Goal: Task Accomplishment & Management: Use online tool/utility

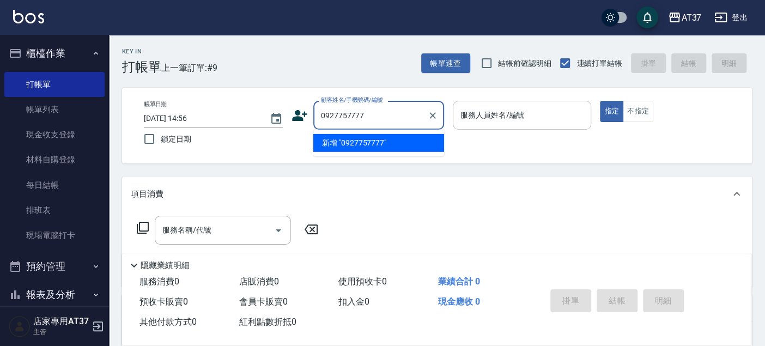
type input "0927757777"
click at [512, 113] on div "服務人員姓名/編號 服務人員姓名/編號" at bounding box center [522, 115] width 139 height 29
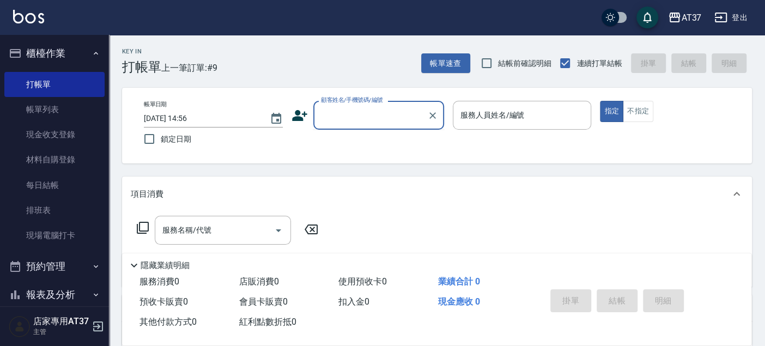
click at [349, 112] on div "顧客姓名/手機號碼/編號 顧客姓名/手機號碼/編號" at bounding box center [378, 115] width 131 height 29
click at [295, 116] on icon at bounding box center [300, 115] width 16 height 16
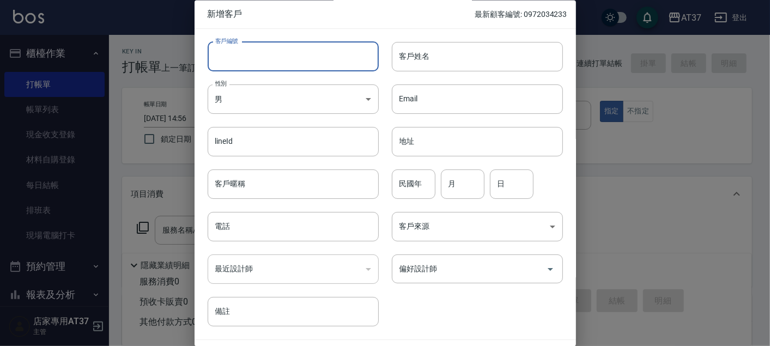
click at [221, 58] on input "客戶編號" at bounding box center [293, 56] width 171 height 29
type input "0927757777"
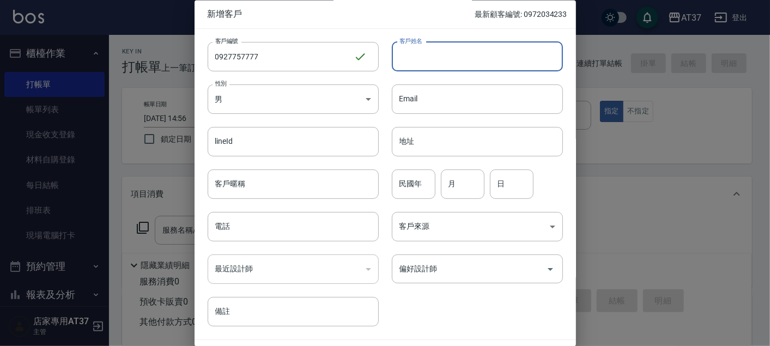
click at [430, 62] on input "客戶姓名" at bounding box center [477, 56] width 171 height 29
click at [441, 64] on input "[PERSON_NAME]新" at bounding box center [477, 56] width 171 height 29
type input "蔣世欣"
click at [326, 91] on body "AT37 登出 櫃檯作業 打帳單 帳單列表 現金收支登錄 材料自購登錄 每日結帳 排班表 現場電腦打卡 預約管理 預約管理 單日預約紀錄 單週預約紀錄 報表及…" at bounding box center [385, 264] width 770 height 529
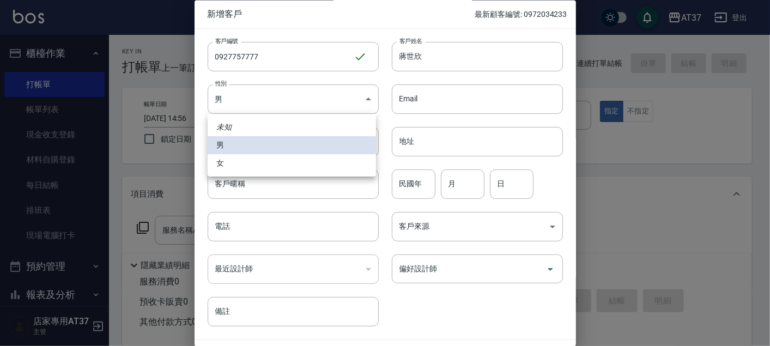
click at [238, 164] on li "女" at bounding box center [292, 163] width 168 height 18
type input "[DEMOGRAPHIC_DATA]"
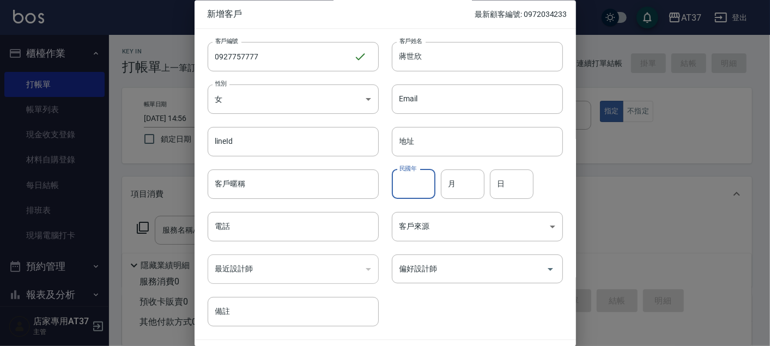
click at [402, 185] on input "民國年" at bounding box center [414, 184] width 44 height 29
type input "65"
type input "8"
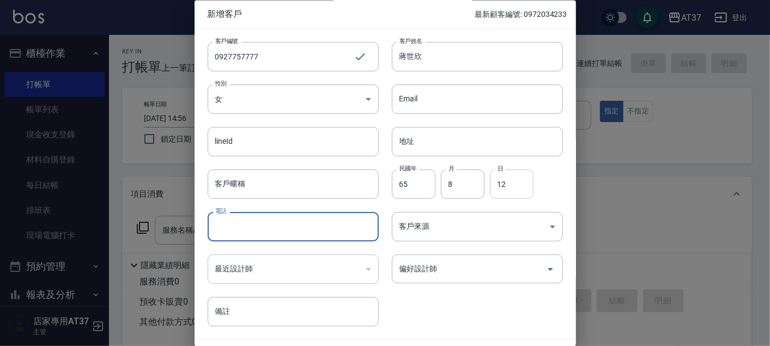
click at [507, 176] on input "12" at bounding box center [512, 184] width 44 height 29
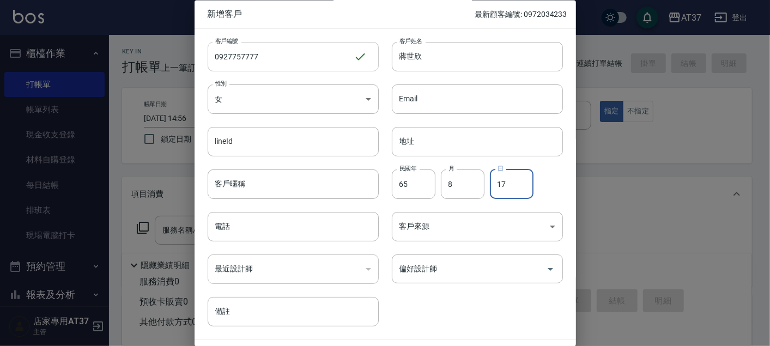
type input "17"
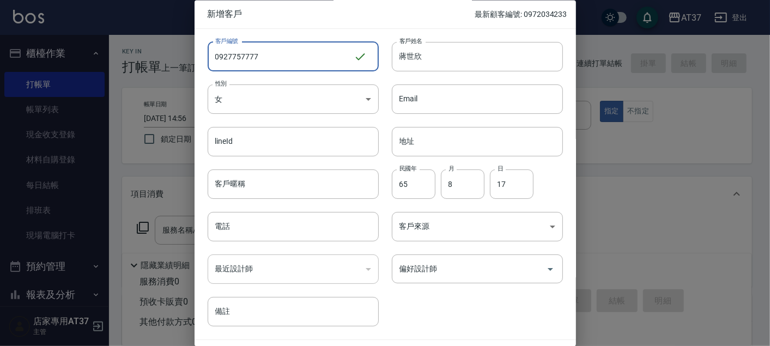
drag, startPoint x: 263, startPoint y: 63, endPoint x: 187, endPoint y: 55, distance: 76.8
click at [187, 55] on div "新增客戶 最新顧客編號: 0972034233 客戶編號 0927757777 ​ 客戶編號 客戶姓名 [PERSON_NAME]姓名 性別 女 [DEMOG…" at bounding box center [385, 173] width 770 height 346
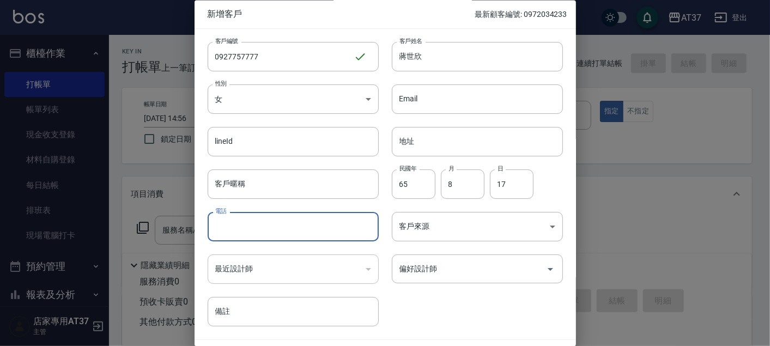
drag, startPoint x: 226, startPoint y: 240, endPoint x: 226, endPoint y: 233, distance: 7.1
click at [226, 238] on input "電話" at bounding box center [293, 227] width 171 height 29
paste input "0927757777"
type input "0927757777"
click at [485, 264] on input "偏好設計師" at bounding box center [469, 269] width 145 height 19
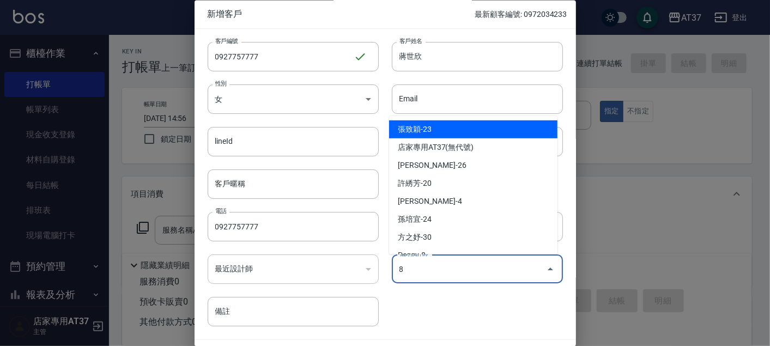
type input "[PERSON_NAME]"
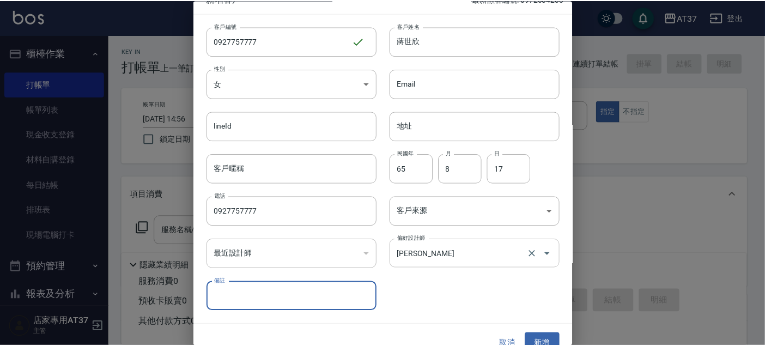
scroll to position [31, 0]
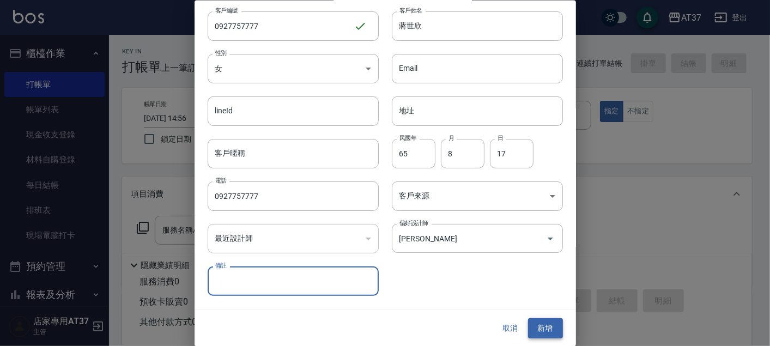
click at [543, 323] on button "新增" at bounding box center [545, 328] width 35 height 20
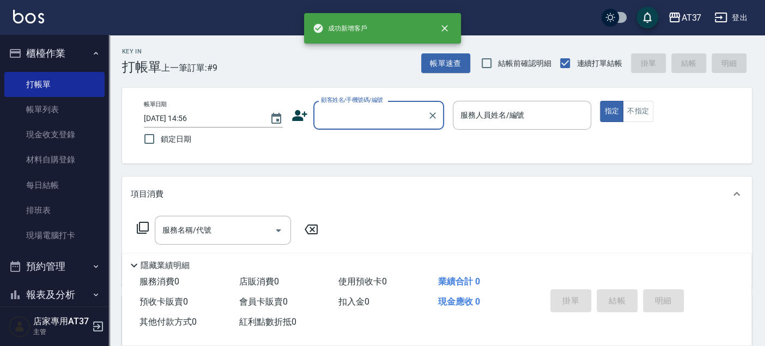
click at [370, 119] on input "顧客姓名/手機號碼/編號" at bounding box center [370, 115] width 105 height 19
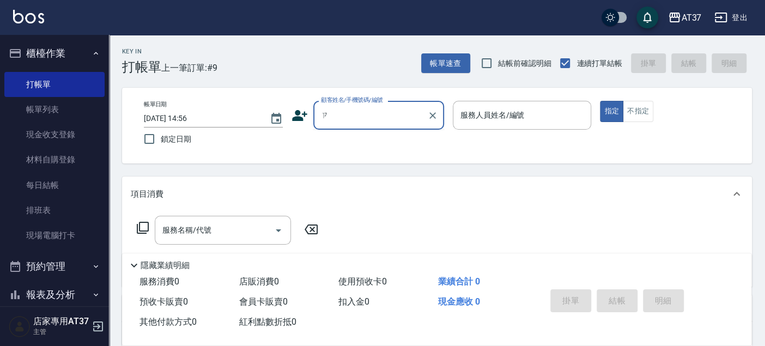
type input "子"
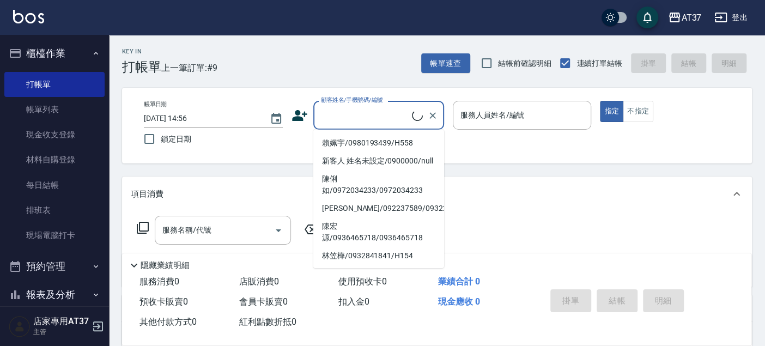
type input "0"
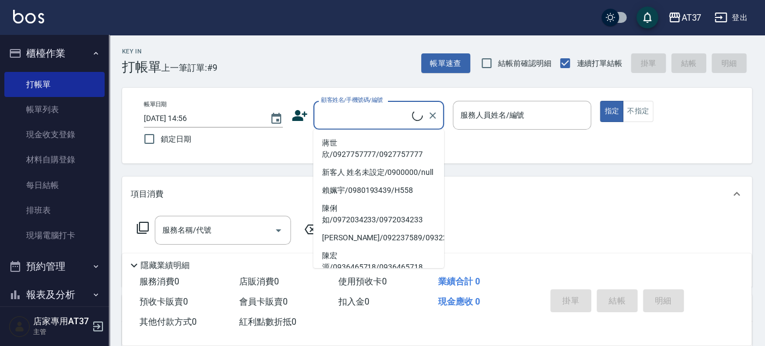
paste input "0927757777"
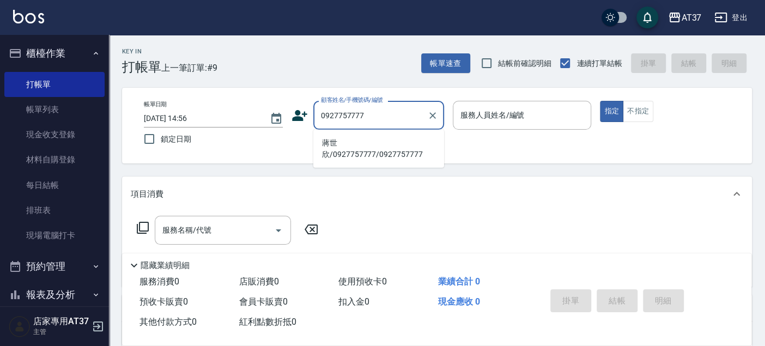
click at [367, 143] on li "蔣世欣/0927757777/0927757777" at bounding box center [378, 148] width 131 height 29
type input "蔣世欣/0927757777/0927757777"
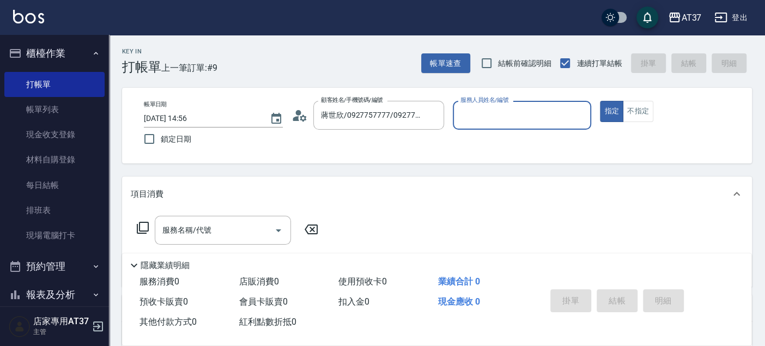
type input "Peggy-8"
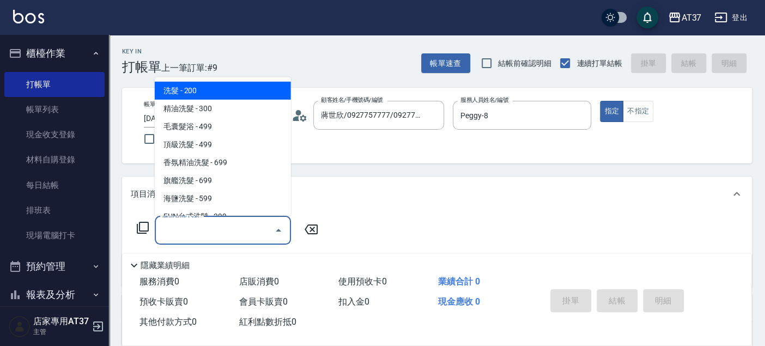
click at [194, 229] on input "服務名稱/代號" at bounding box center [215, 230] width 110 height 19
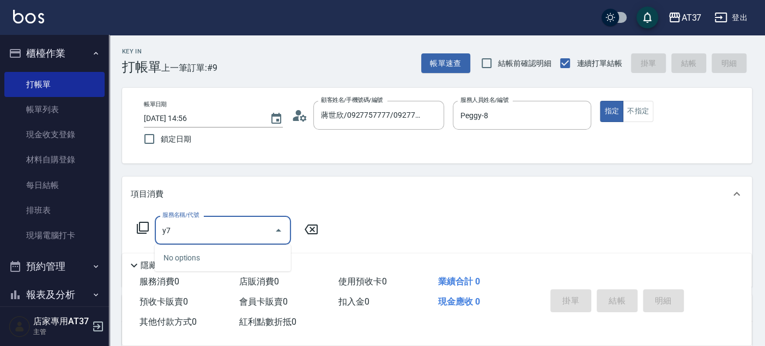
type input "y"
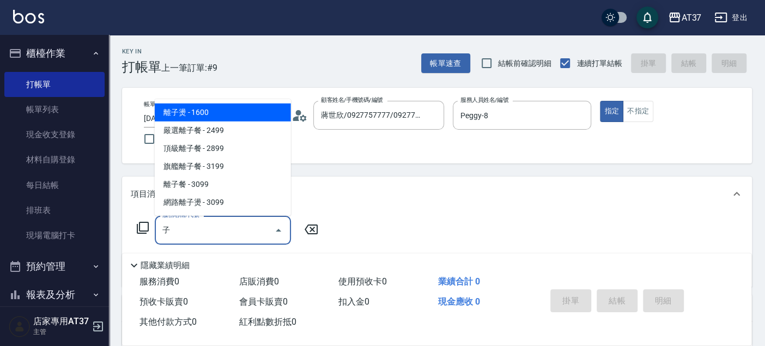
click at [233, 112] on span "離子燙 - 1600" at bounding box center [223, 113] width 136 height 18
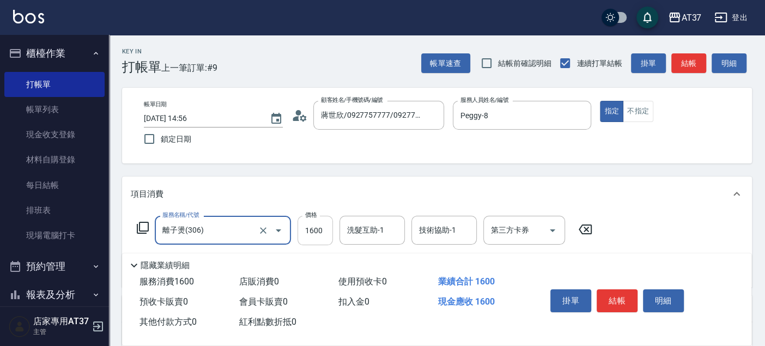
type input "離子燙(306)"
click at [319, 230] on input "1600" at bounding box center [315, 230] width 35 height 29
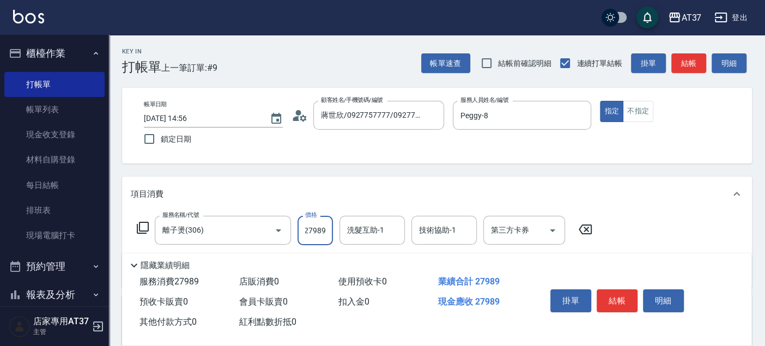
scroll to position [0, 0]
click at [319, 230] on input "27989" at bounding box center [315, 230] width 35 height 29
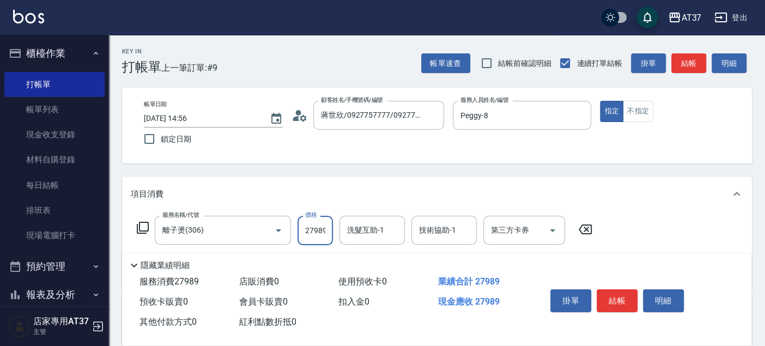
click at [319, 230] on input "27989" at bounding box center [315, 230] width 35 height 29
click at [320, 229] on input "27989" at bounding box center [315, 230] width 35 height 29
type input "2799"
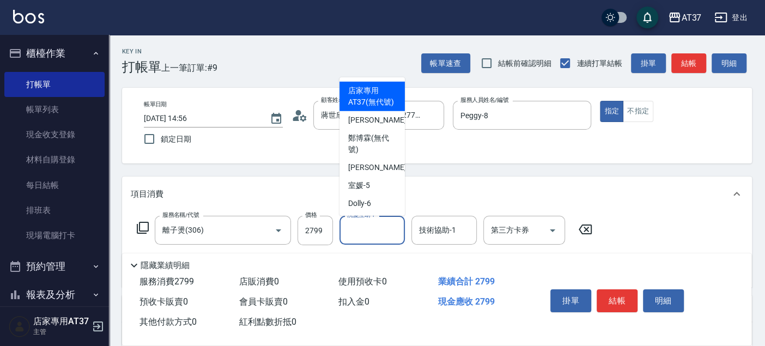
click at [384, 234] on input "洗髮互助-1" at bounding box center [373, 230] width 56 height 19
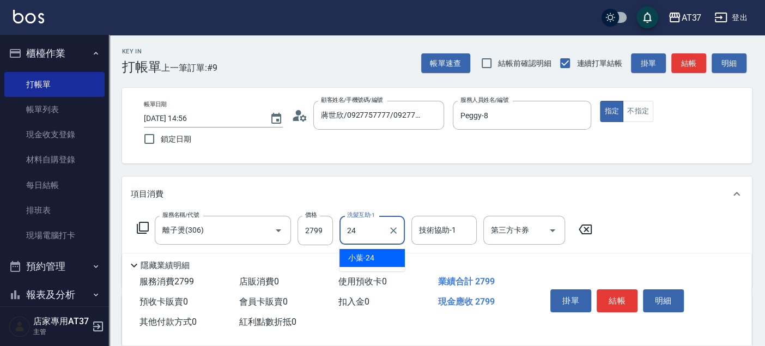
type input "小葉-24"
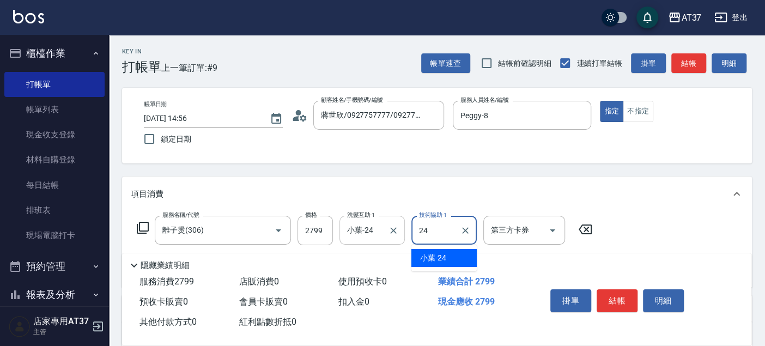
type input "小葉-24"
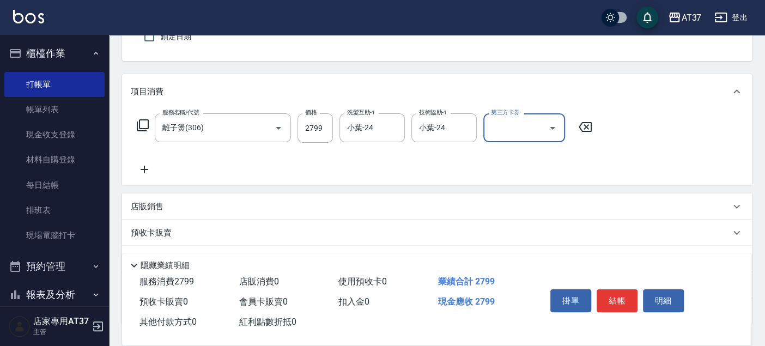
scroll to position [121, 0]
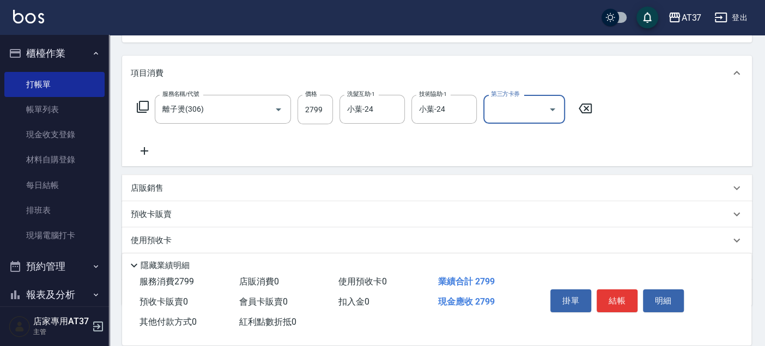
click at [146, 150] on icon at bounding box center [144, 150] width 27 height 13
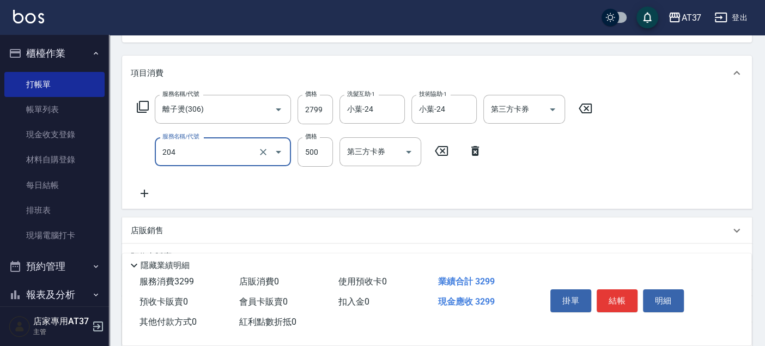
type input "A級洗+剪(204)"
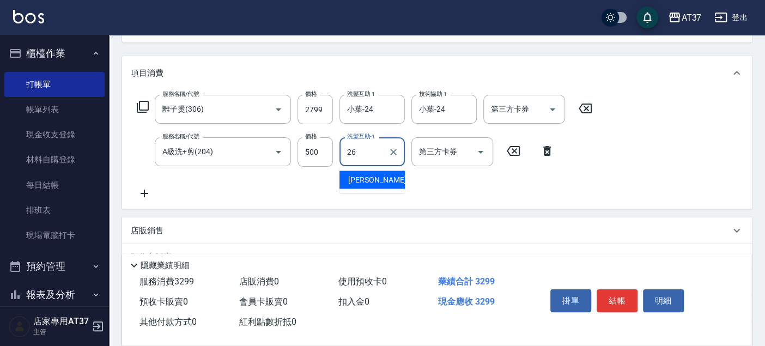
type input "[PERSON_NAME]-26"
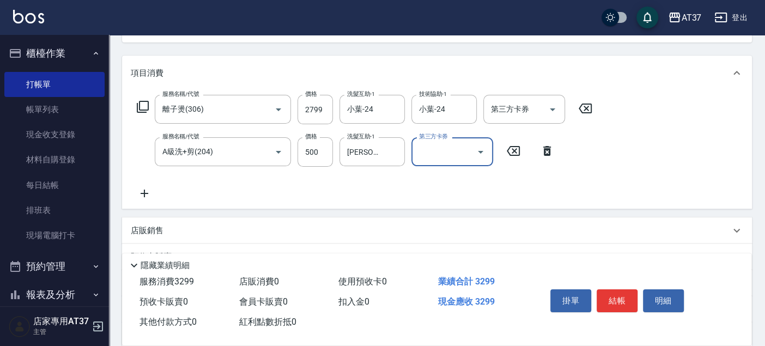
scroll to position [0, 0]
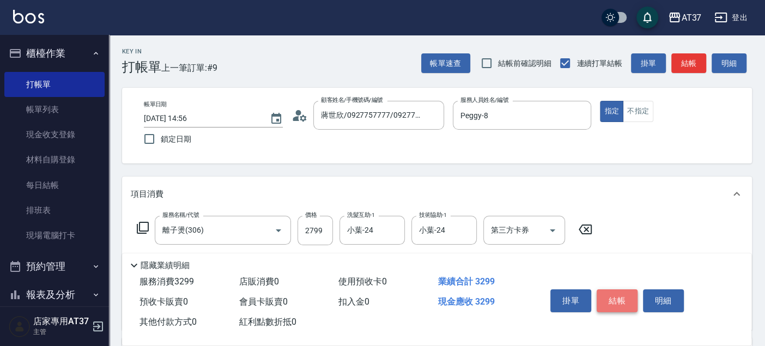
click at [613, 294] on button "結帳" at bounding box center [617, 300] width 41 height 23
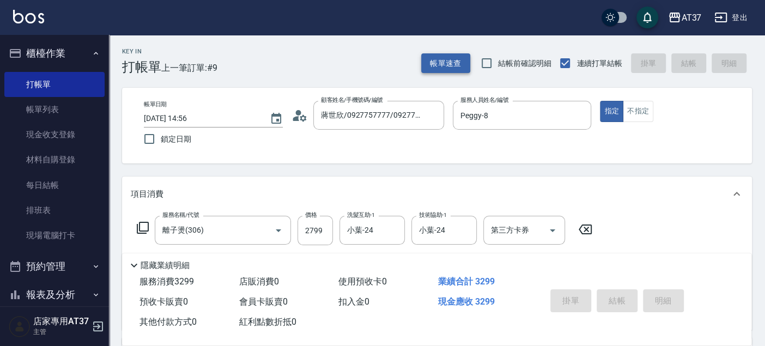
type input "[DATE] 15:32"
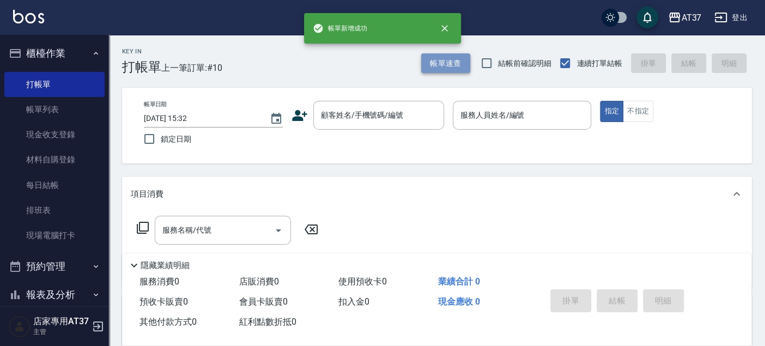
click at [445, 64] on button "帳單速查" at bounding box center [445, 63] width 49 height 20
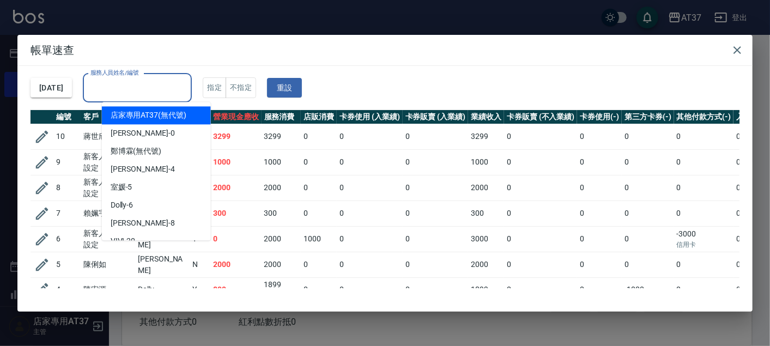
click at [179, 81] on input "服務人員姓名/編號" at bounding box center [137, 87] width 99 height 19
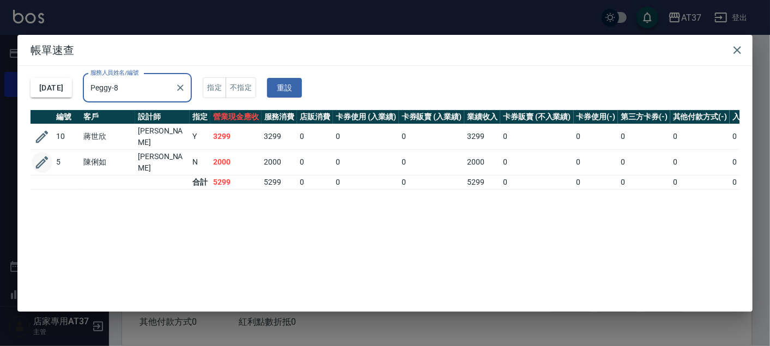
type input "Peggy-8"
click at [46, 156] on icon "button" at bounding box center [42, 162] width 16 height 16
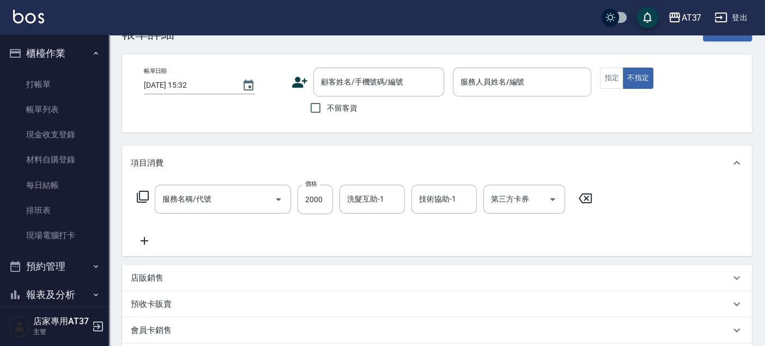
type input "[DATE] 14:21"
type input "Peggy-8"
type input "網路 燙/染(335)"
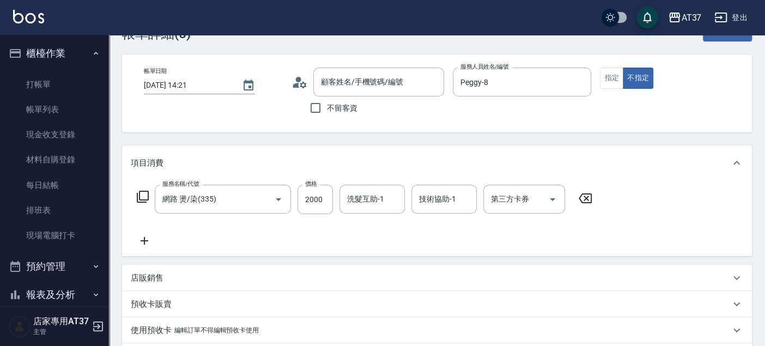
scroll to position [61, 0]
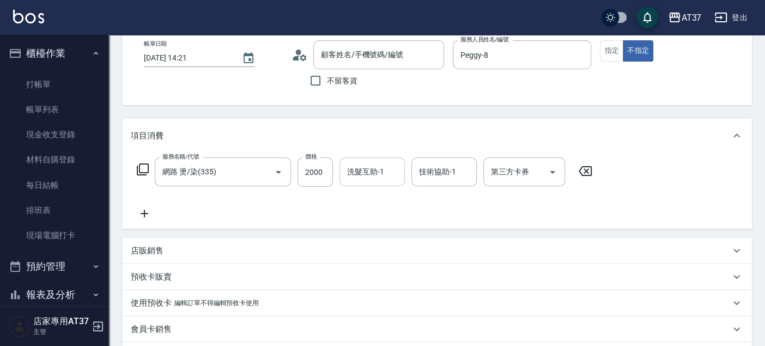
type input "陳俐如/0972034233/0972034233"
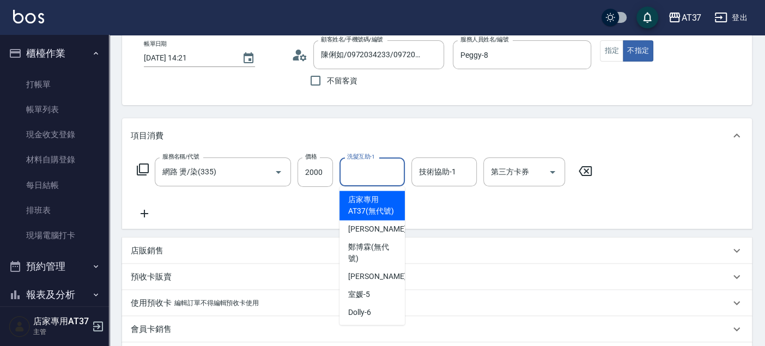
click at [382, 171] on input "洗髮互助-1" at bounding box center [373, 171] width 56 height 19
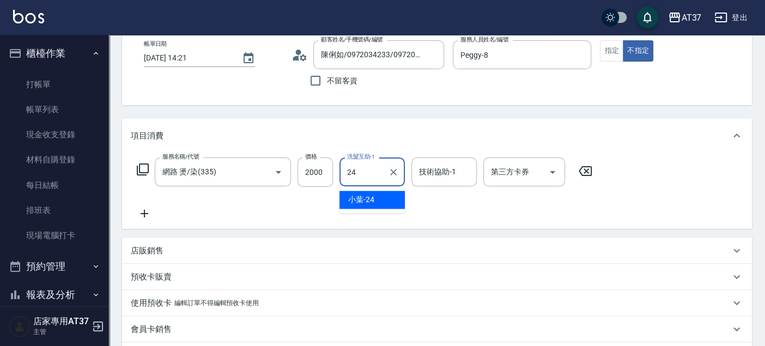
type input "小葉-24"
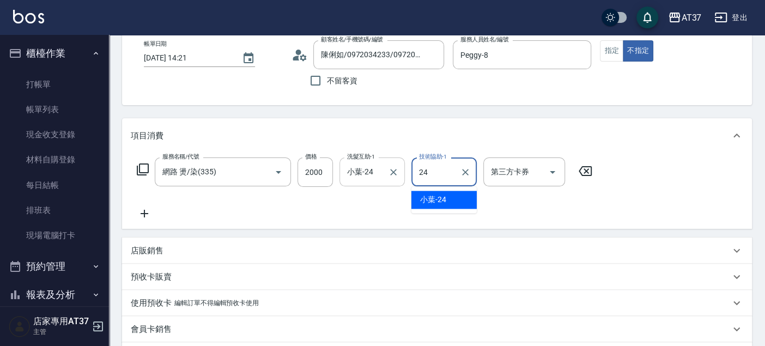
type input "小葉-24"
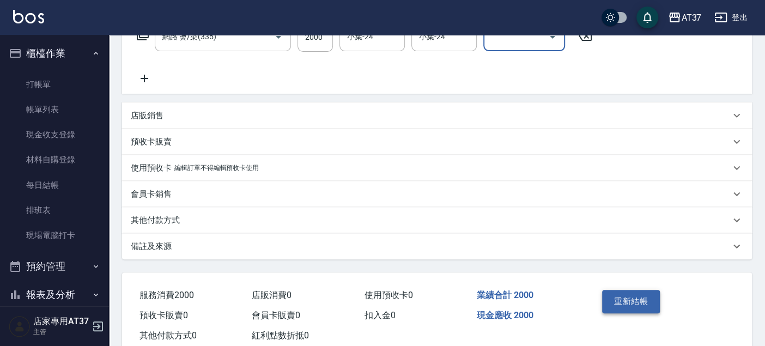
scroll to position [225, 0]
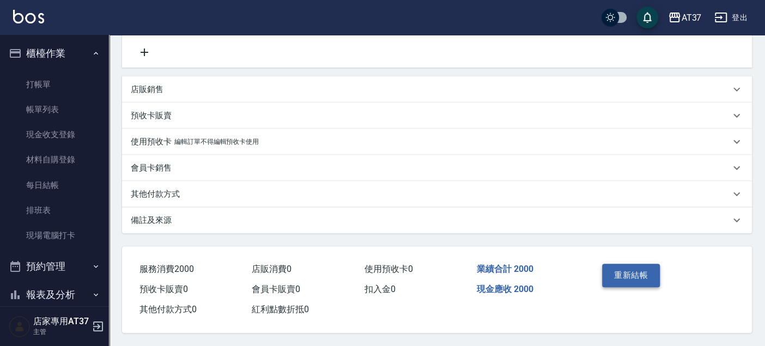
click at [635, 275] on button "重新結帳" at bounding box center [631, 275] width 58 height 23
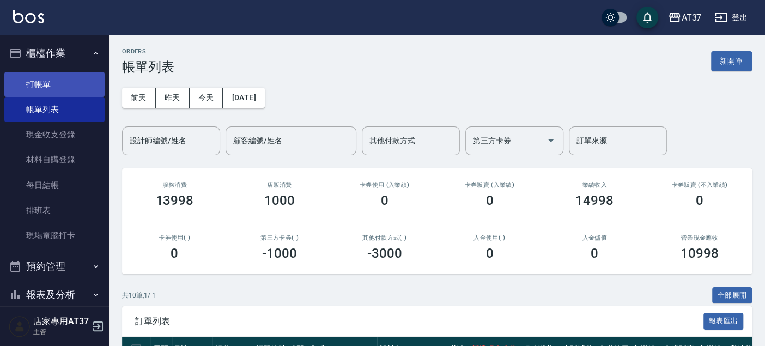
click at [40, 81] on link "打帳單" at bounding box center [54, 84] width 100 height 25
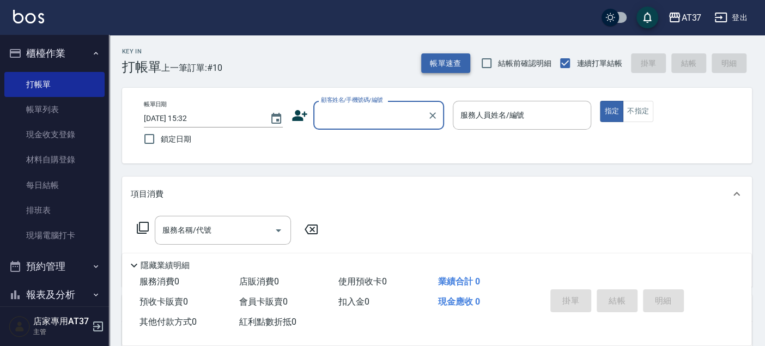
click at [440, 65] on button "帳單速查" at bounding box center [445, 63] width 49 height 20
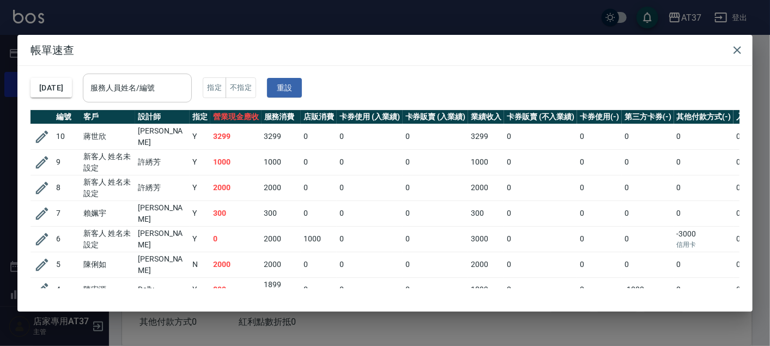
click at [187, 96] on input "服務人員姓名/編號" at bounding box center [137, 87] width 99 height 19
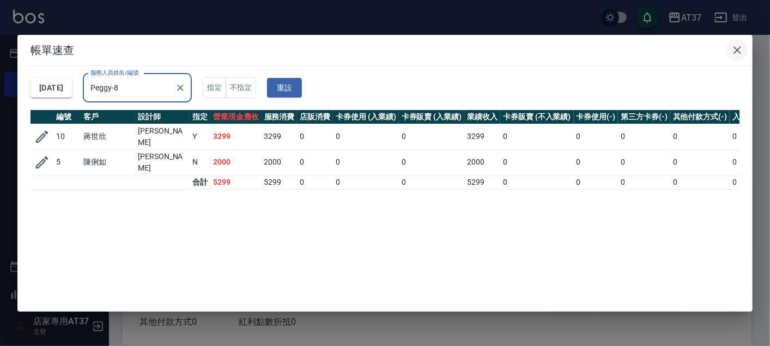
type input "Peggy-8"
click at [739, 50] on icon "button" at bounding box center [737, 50] width 13 height 13
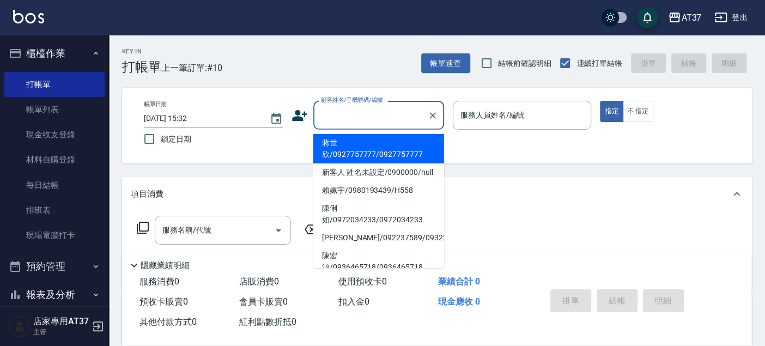
click at [352, 121] on input "顧客姓名/手機號碼/編號" at bounding box center [370, 115] width 105 height 19
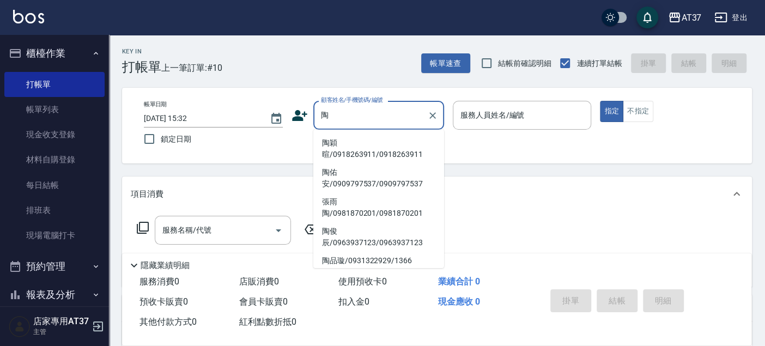
click at [352, 137] on li "陶穎暄/0918263911/0918263911" at bounding box center [378, 148] width 131 height 29
type input "陶穎暄/0918263911/0918263911"
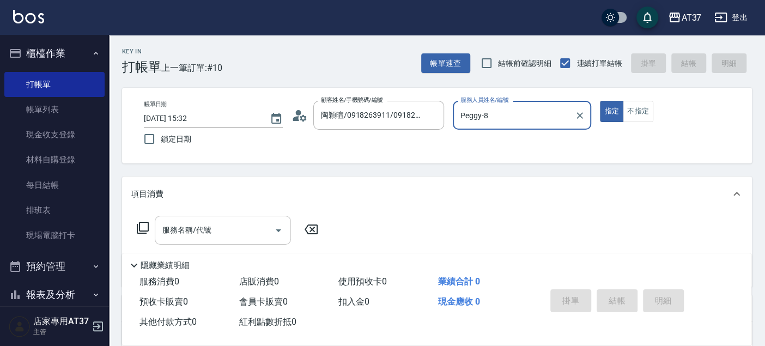
type input "Peggy-8"
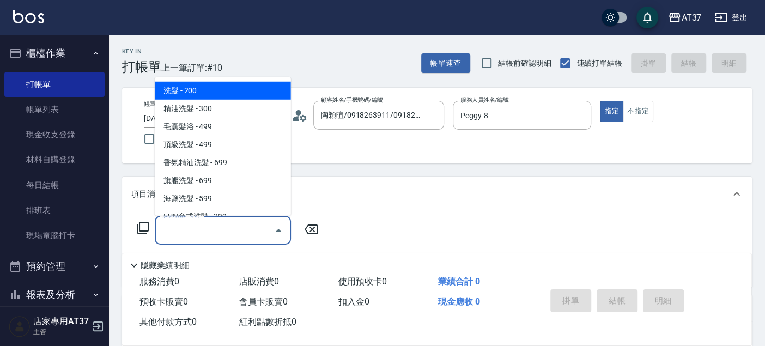
click at [234, 225] on input "服務名稱/代號" at bounding box center [215, 230] width 110 height 19
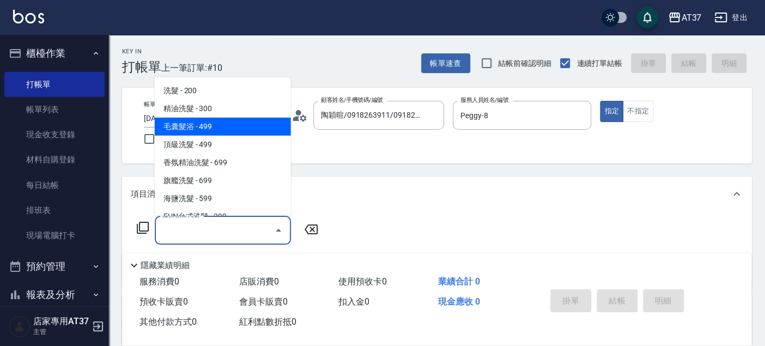
type input "毛囊髮浴(103)"
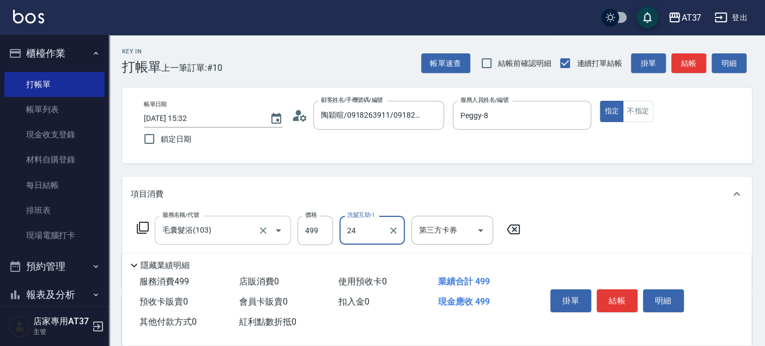
type input "小葉-24"
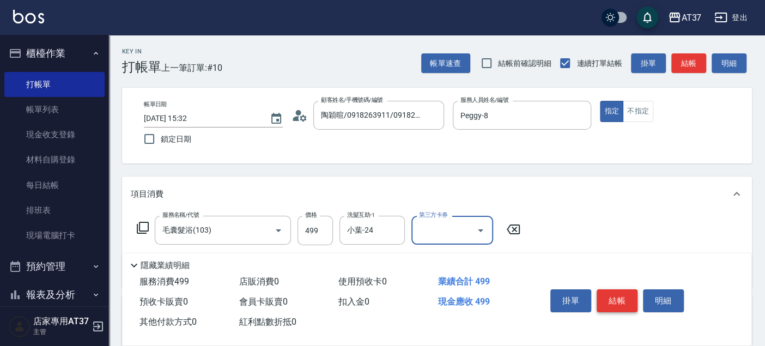
click at [602, 302] on button "結帳" at bounding box center [617, 300] width 41 height 23
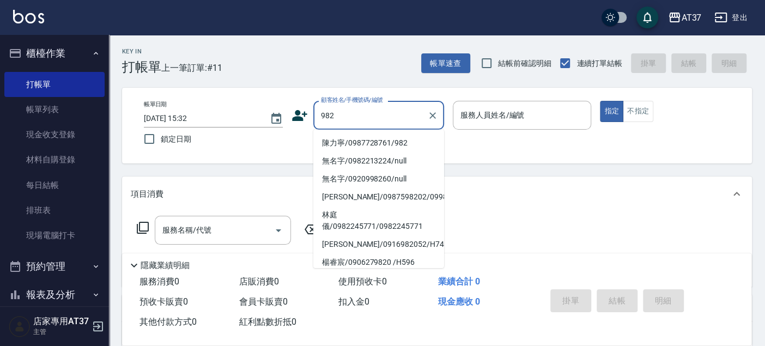
click at [342, 141] on li "陳力寧/0987728761/982" at bounding box center [378, 143] width 131 height 18
type input "陳力寧/0987728761/982"
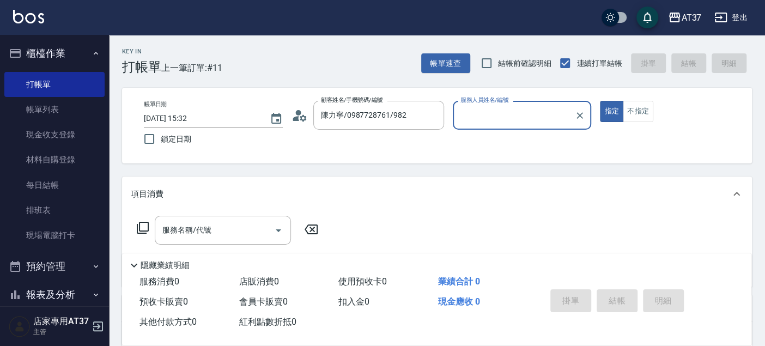
type input "Peggy-8"
click at [232, 220] on div "服務名稱/代號" at bounding box center [223, 230] width 136 height 29
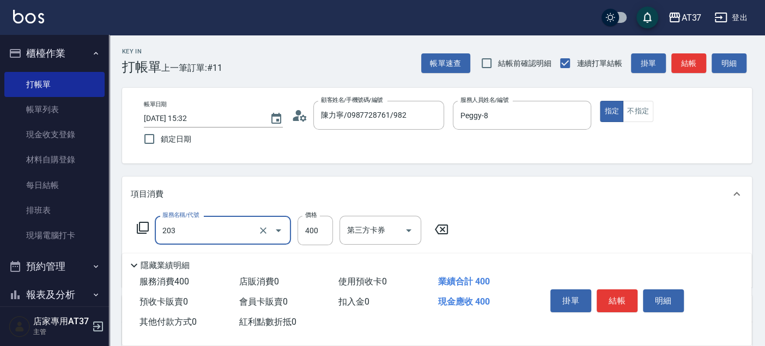
type input "B級洗+剪(203)"
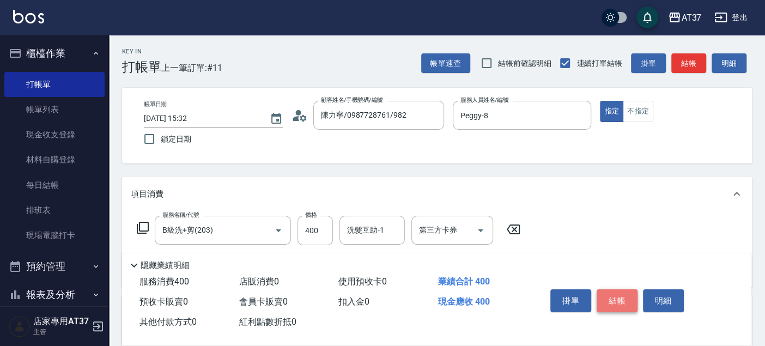
click at [630, 295] on button "結帳" at bounding box center [617, 300] width 41 height 23
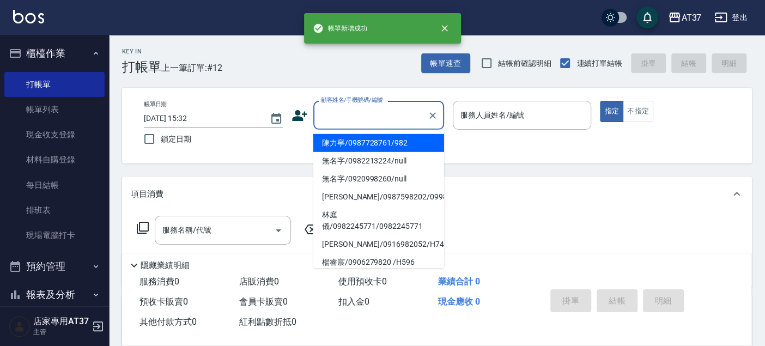
click at [352, 118] on input "顧客姓名/手機號碼/編號" at bounding box center [370, 115] width 105 height 19
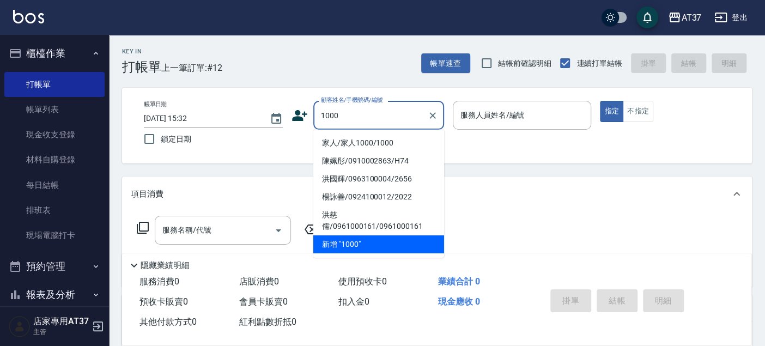
click at [362, 143] on li "家人/家人1000/1000" at bounding box center [378, 143] width 131 height 18
type input "家人/家人1000/1000"
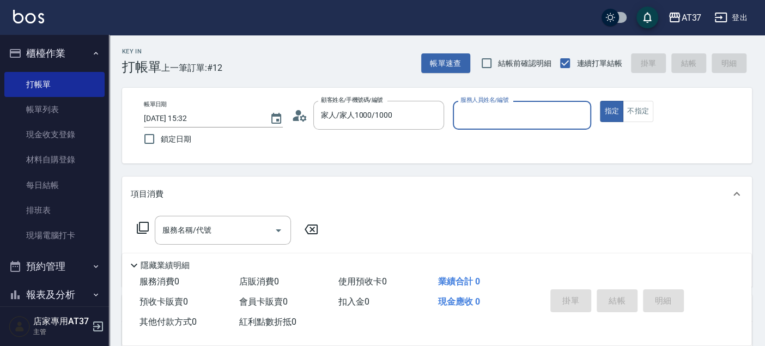
type input "Peggy-8"
click at [258, 217] on div "服務名稱/代號" at bounding box center [223, 230] width 136 height 29
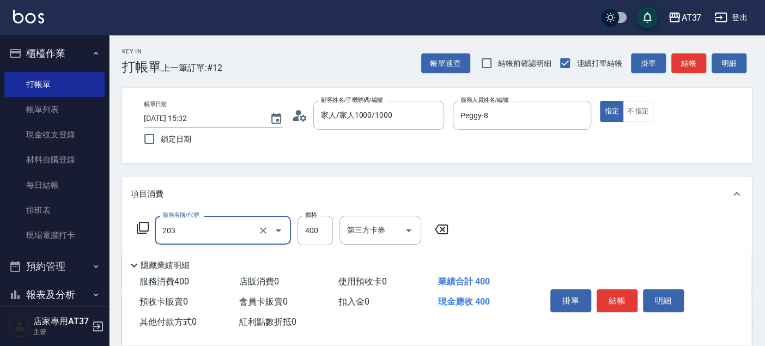
type input "B級洗+剪(203)"
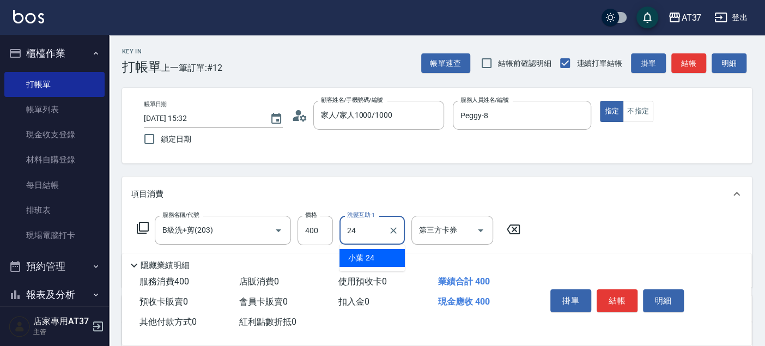
type input "小葉-24"
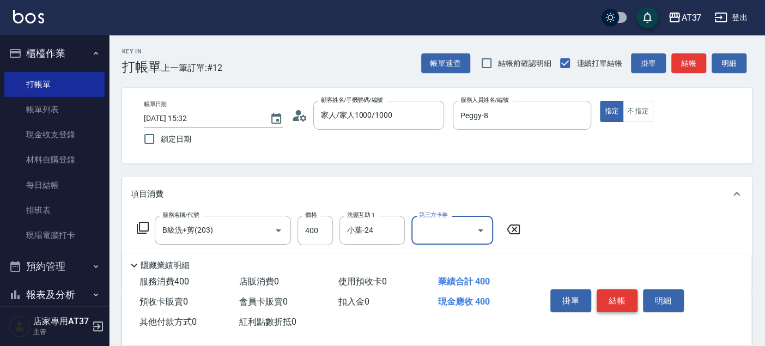
click at [624, 298] on button "結帳" at bounding box center [617, 300] width 41 height 23
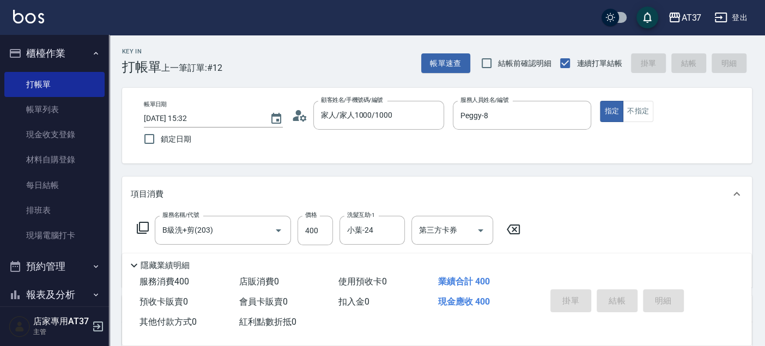
type input "[DATE] 15:33"
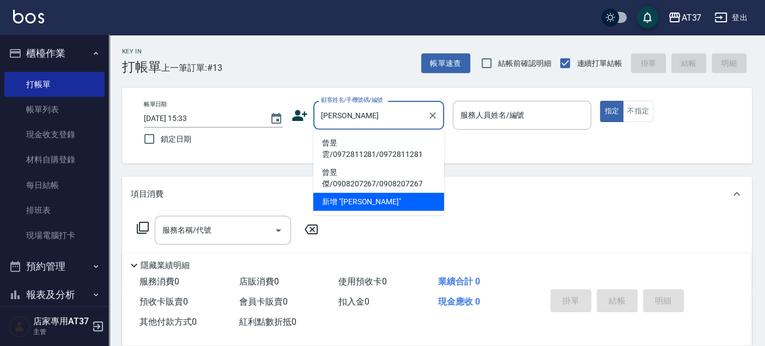
click at [394, 144] on li "曾昱雲/0972811281/0972811281" at bounding box center [378, 148] width 131 height 29
type input "曾昱雲/0972811281/0972811281"
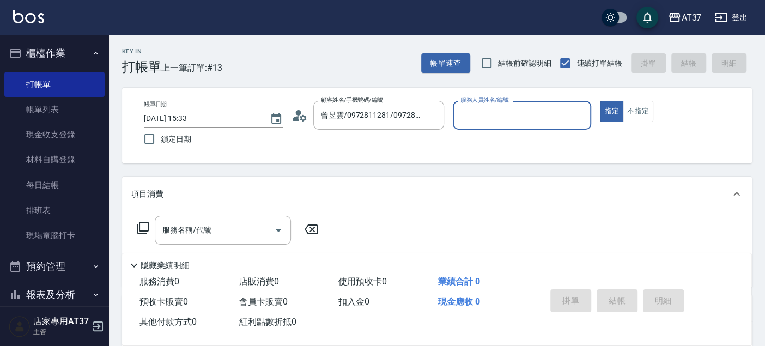
type input "Peggy-8"
click at [144, 231] on icon at bounding box center [143, 228] width 12 height 12
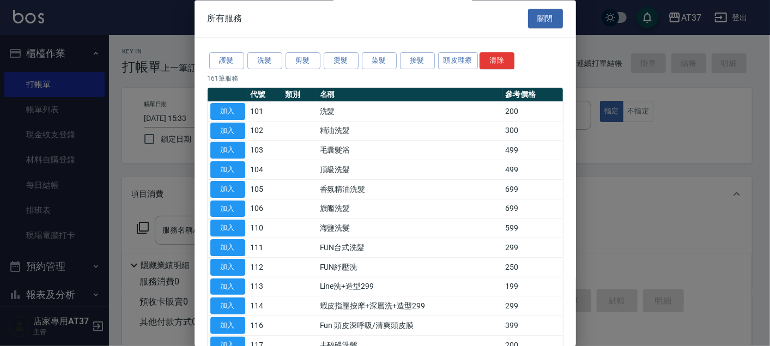
click at [176, 231] on div at bounding box center [385, 173] width 770 height 346
click at [541, 17] on button "關閉" at bounding box center [545, 19] width 35 height 20
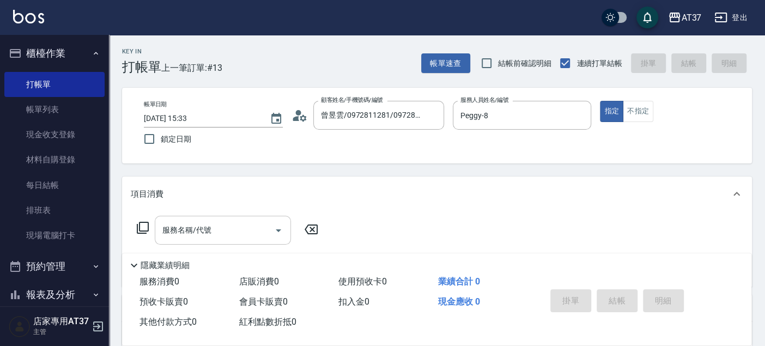
click at [242, 218] on div "服務名稱/代號" at bounding box center [223, 230] width 136 height 29
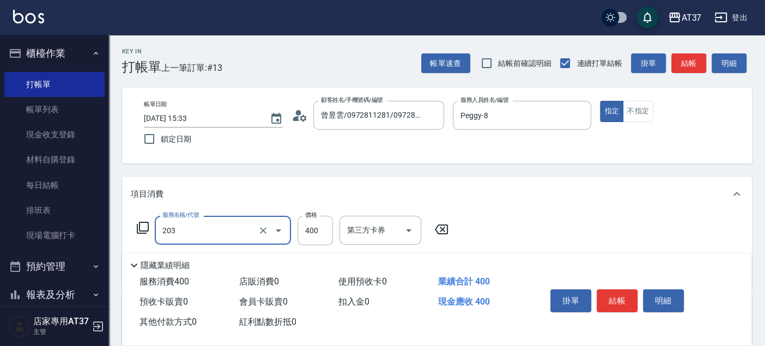
type input "B級洗+剪(203)"
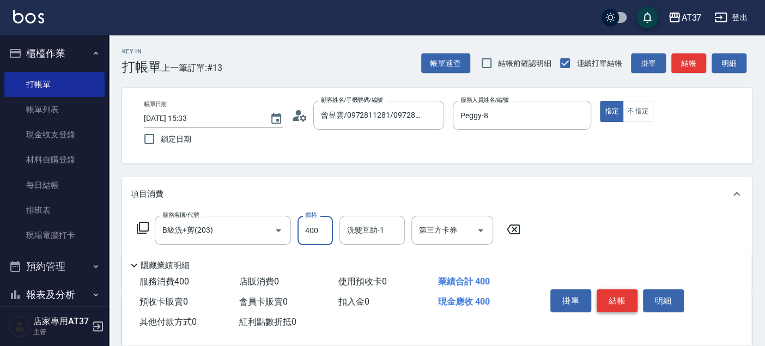
click at [614, 309] on button "結帳" at bounding box center [617, 300] width 41 height 23
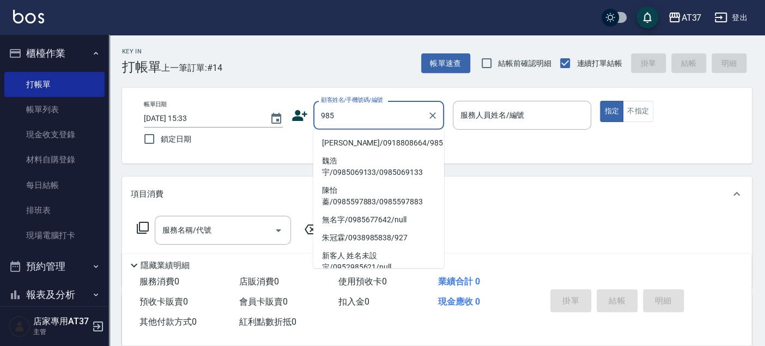
click at [400, 143] on li "[PERSON_NAME]/0918808664/985" at bounding box center [378, 143] width 131 height 18
type input "[PERSON_NAME]/0918808664/985"
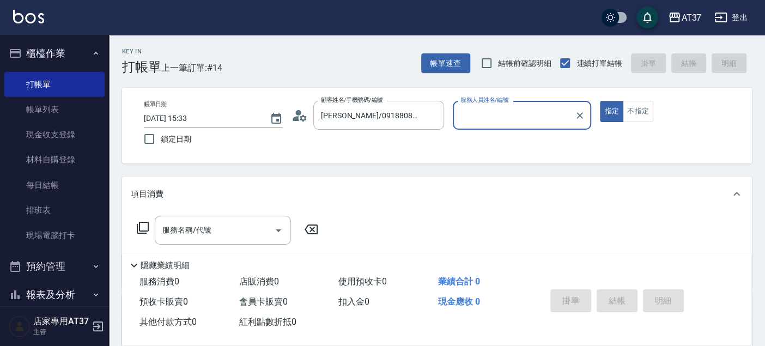
type input "Peggy-8"
click at [238, 224] on input "服務名稱/代號" at bounding box center [215, 230] width 110 height 19
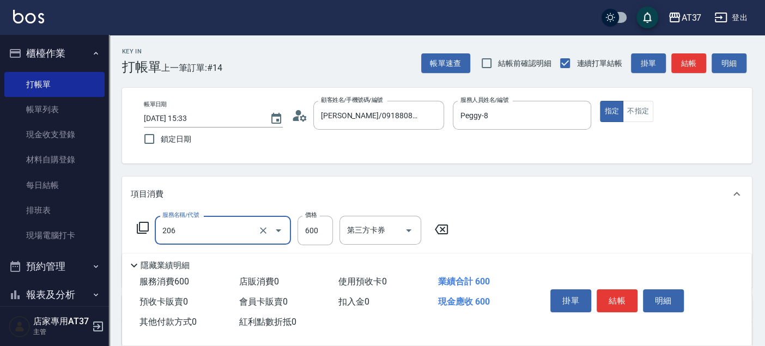
type input "A精油洗+剪(206)"
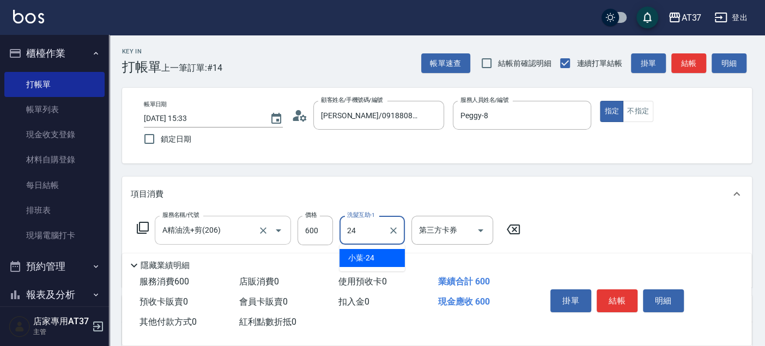
type input "小葉-24"
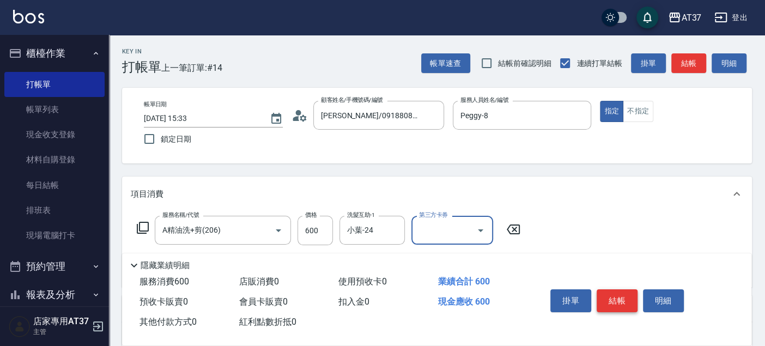
click at [613, 294] on button "結帳" at bounding box center [617, 300] width 41 height 23
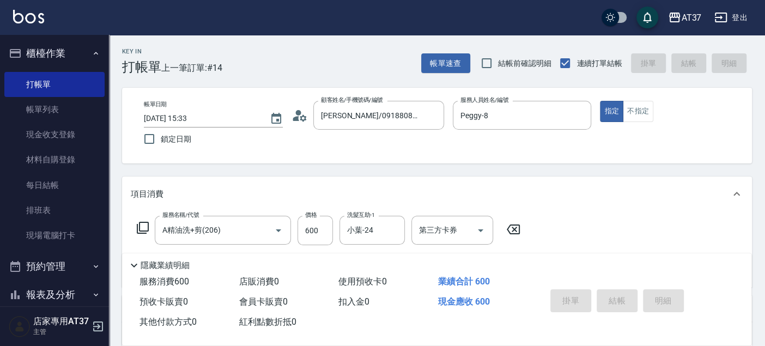
type input "[DATE] 15:34"
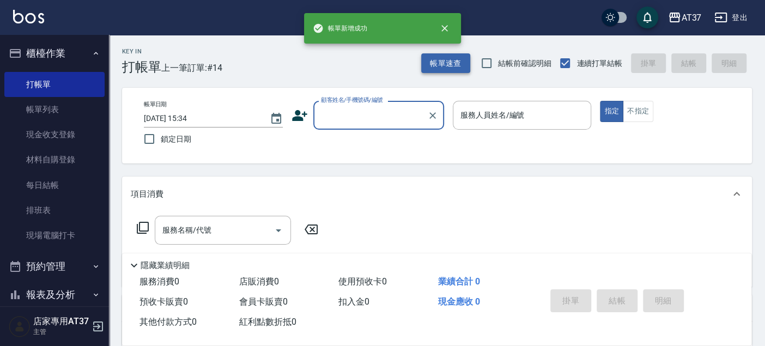
click at [451, 64] on button "帳單速查" at bounding box center [445, 63] width 49 height 20
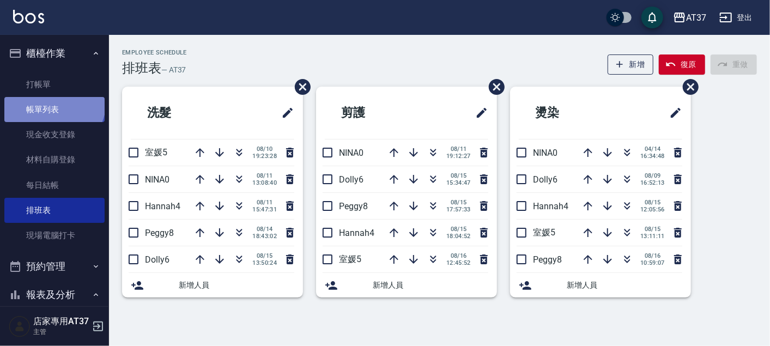
click at [53, 102] on link "帳單列表" at bounding box center [54, 109] width 100 height 25
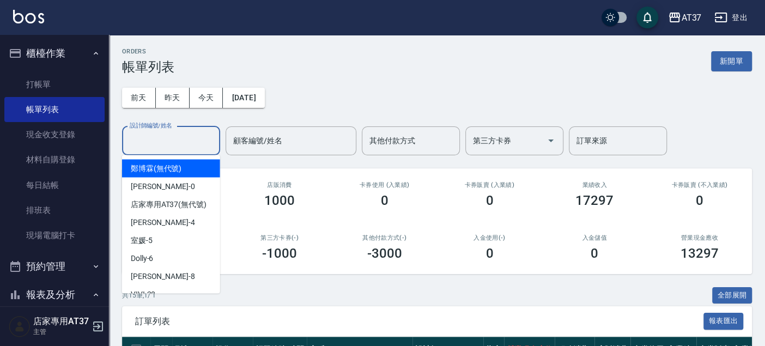
click at [196, 142] on input "設計師編號/姓名" at bounding box center [171, 140] width 88 height 19
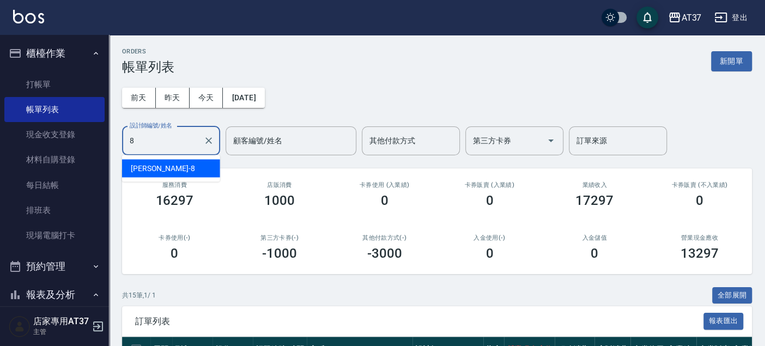
type input "Peggy-8"
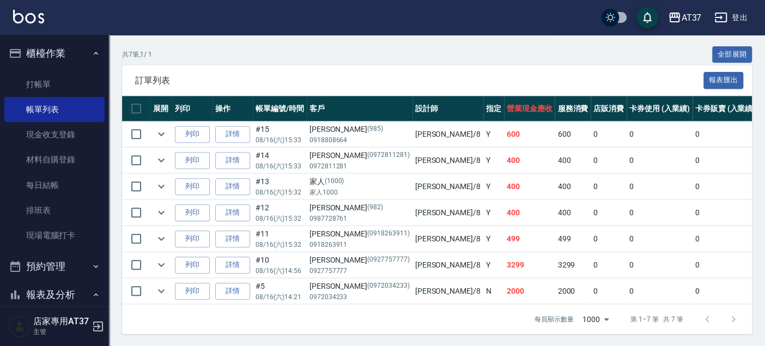
scroll to position [249, 0]
